Goal: Task Accomplishment & Management: Use online tool/utility

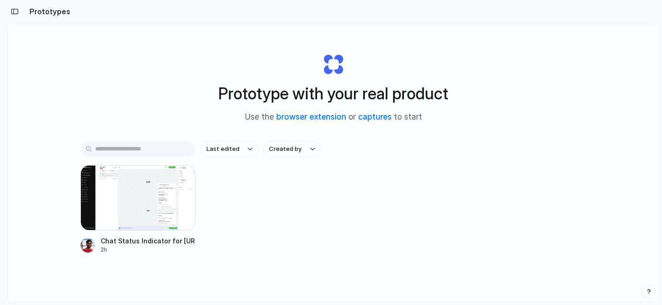
click at [284, 95] on h1 "Prototype with your real product" at bounding box center [333, 93] width 230 height 24
click at [348, 92] on h1 "Prototype with your real product" at bounding box center [333, 93] width 230 height 24
drag, startPoint x: 262, startPoint y: 94, endPoint x: 336, endPoint y: 97, distance: 74.0
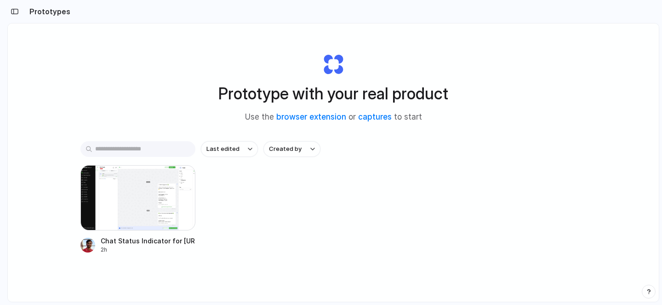
click at [336, 97] on h1 "Prototype with your real product" at bounding box center [333, 93] width 230 height 24
click at [374, 101] on h1 "Prototype with your real product" at bounding box center [333, 93] width 230 height 24
click at [338, 164] on div "Last edited Created by Chat Status Indicator for QuickReply.ai 2h" at bounding box center [333, 226] width 506 height 170
click at [134, 205] on div at bounding box center [137, 197] width 115 height 65
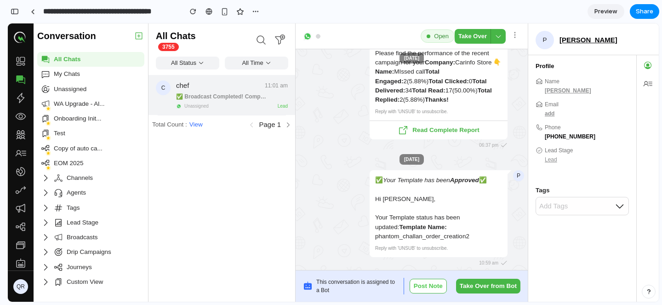
scroll to position [-129, 0]
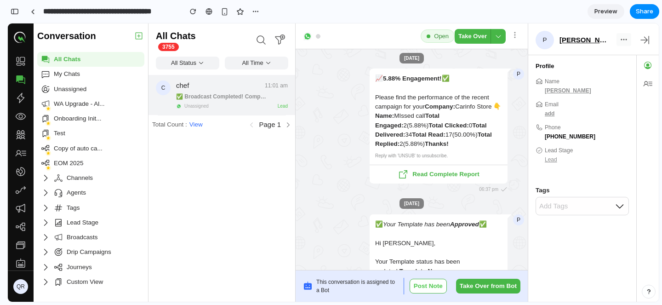
click at [626, 43] on icon at bounding box center [623, 39] width 9 height 9
click at [646, 85] on icon at bounding box center [647, 83] width 9 height 5
click at [310, 35] on img at bounding box center [307, 36] width 9 height 9
click at [258, 37] on icon at bounding box center [261, 39] width 11 height 11
drag, startPoint x: 157, startPoint y: 36, endPoint x: 205, endPoint y: 36, distance: 47.3
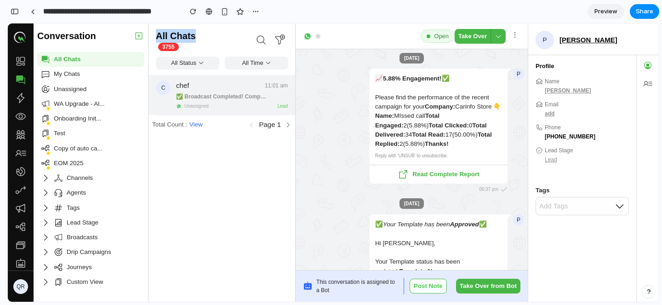
click at [204, 36] on div "All Chats 3755" at bounding box center [204, 40] width 97 height 22
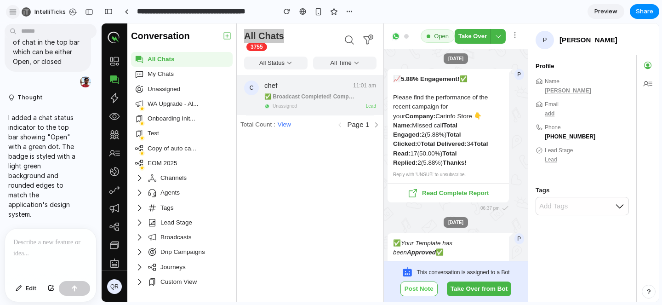
click at [11, 11] on div "button" at bounding box center [13, 12] width 8 height 8
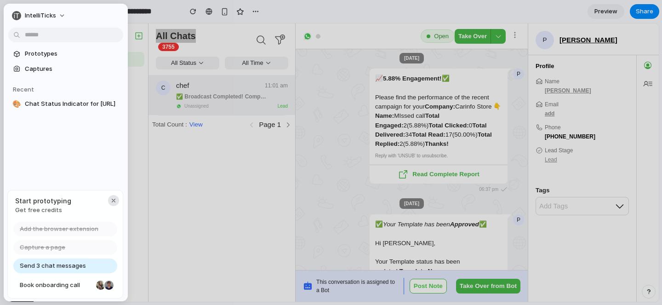
click at [112, 199] on div "button" at bounding box center [113, 200] width 7 height 7
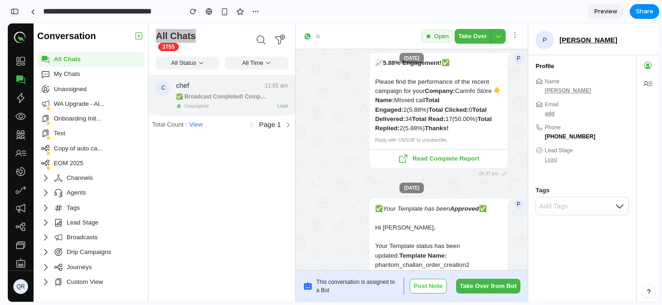
scroll to position [0, 0]
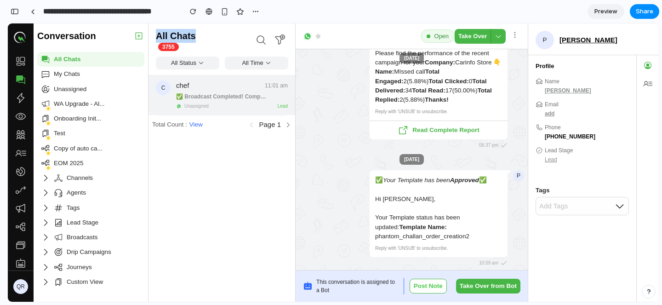
click at [175, 37] on p "All Chats" at bounding box center [176, 36] width 40 height 14
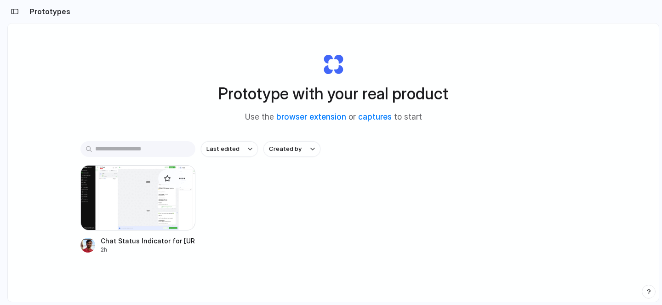
click at [135, 193] on div at bounding box center [137, 197] width 115 height 65
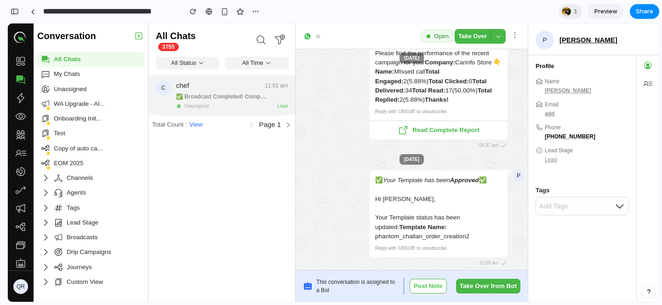
click at [504, 3] on section "**********" at bounding box center [333, 11] width 652 height 23
